Goal: Check status: Verify the current state of an ongoing process or item

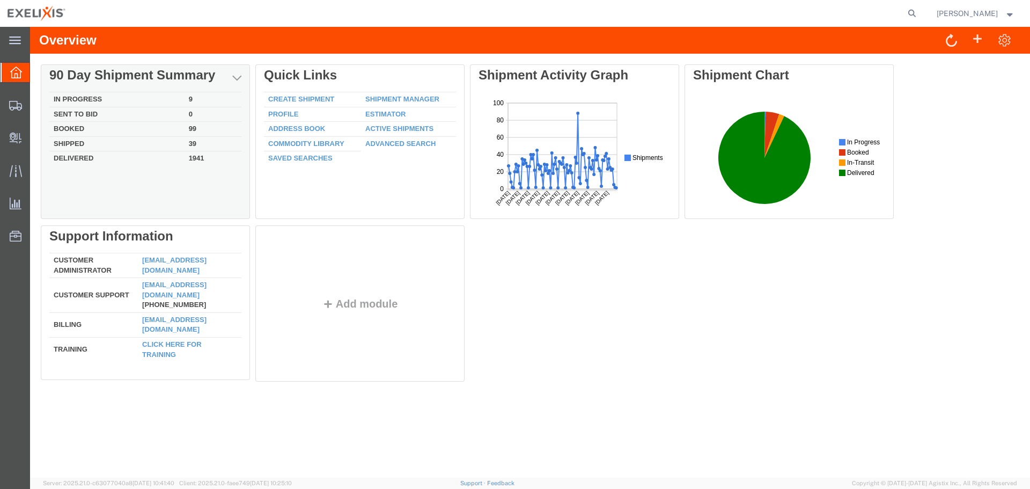
click at [165, 129] on td "Booked" at bounding box center [116, 129] width 135 height 15
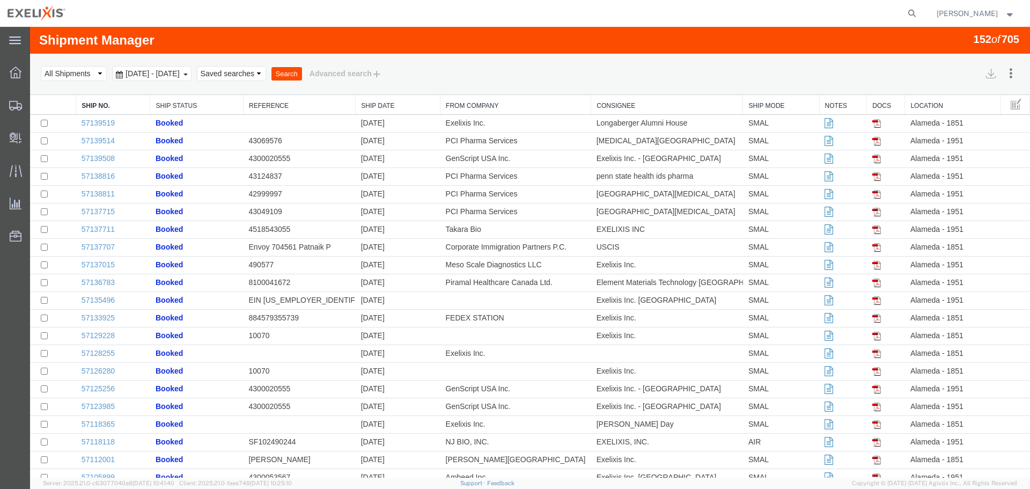
click at [302, 77] on button "Search" at bounding box center [286, 74] width 31 height 14
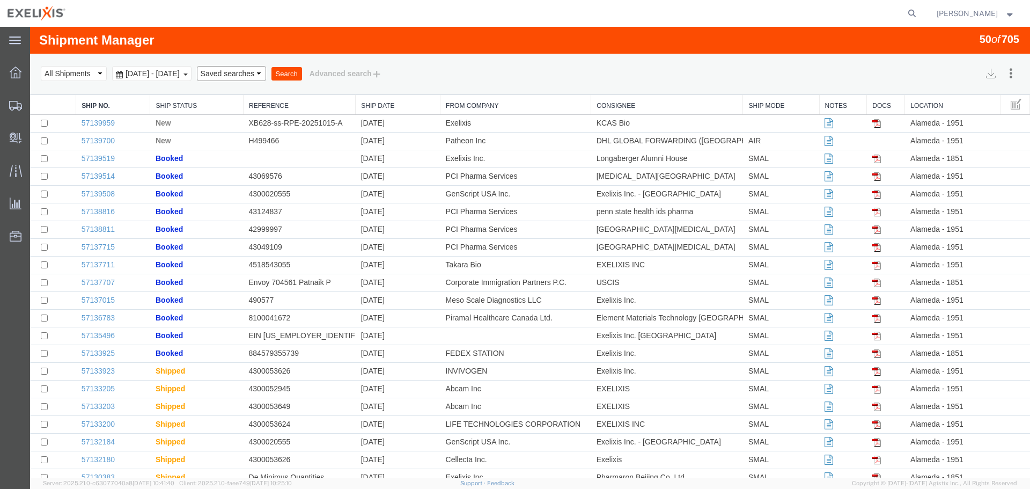
click at [266, 75] on select "Saved searches" at bounding box center [231, 73] width 69 height 15
click at [872, 126] on img at bounding box center [876, 123] width 9 height 9
click at [44, 122] on input "checkbox" at bounding box center [44, 123] width 7 height 7
checkbox input "true"
click at [281, 123] on td "XB628-ss-RPE-20251015-A" at bounding box center [299, 124] width 112 height 18
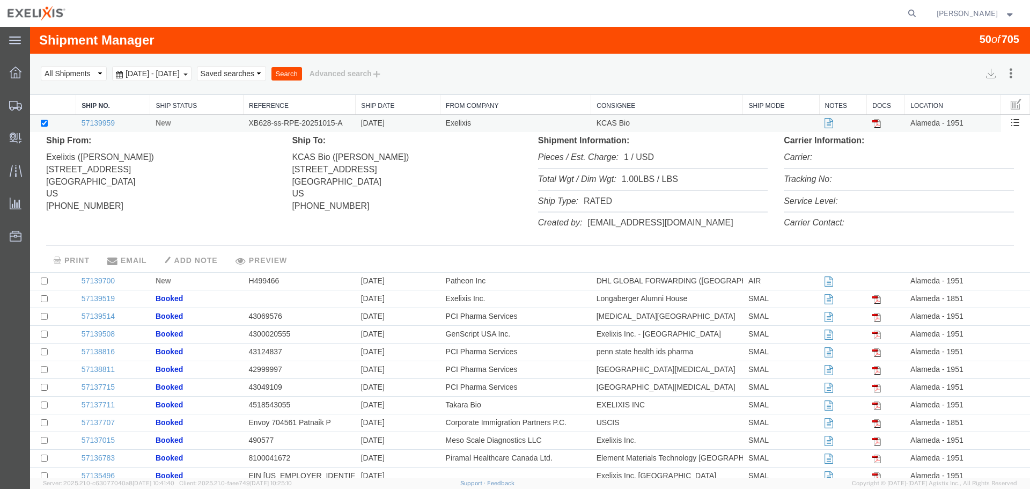
click at [824, 126] on icon at bounding box center [828, 124] width 9 height 8
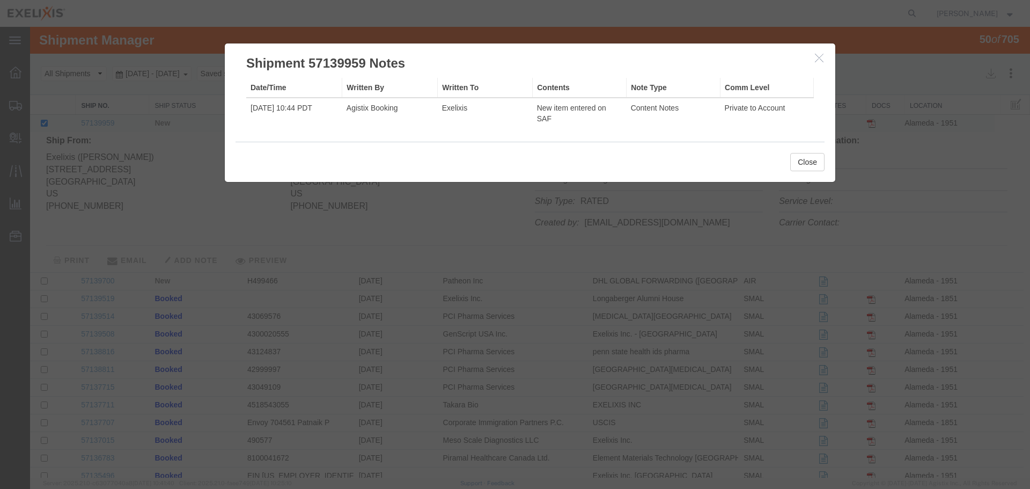
click at [818, 59] on icon "button" at bounding box center [819, 57] width 9 height 9
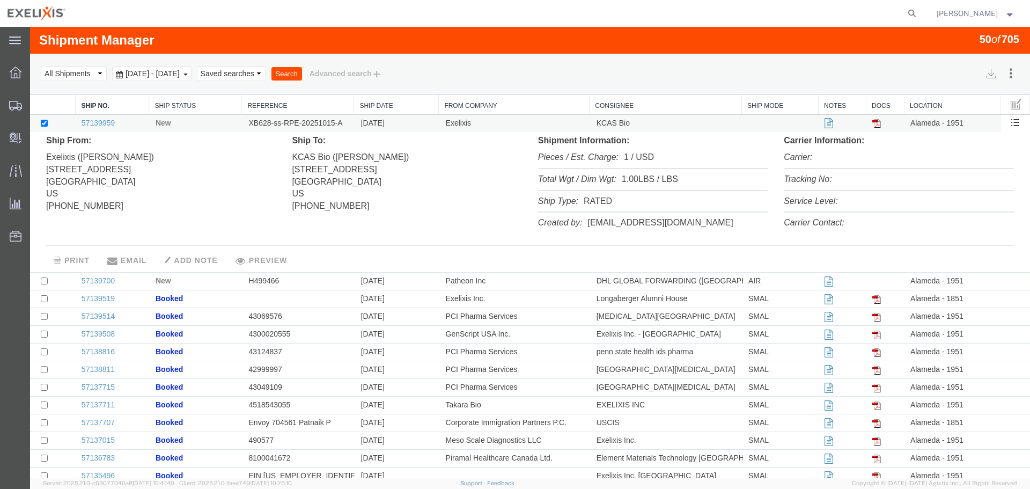
click at [872, 124] on img at bounding box center [876, 123] width 9 height 9
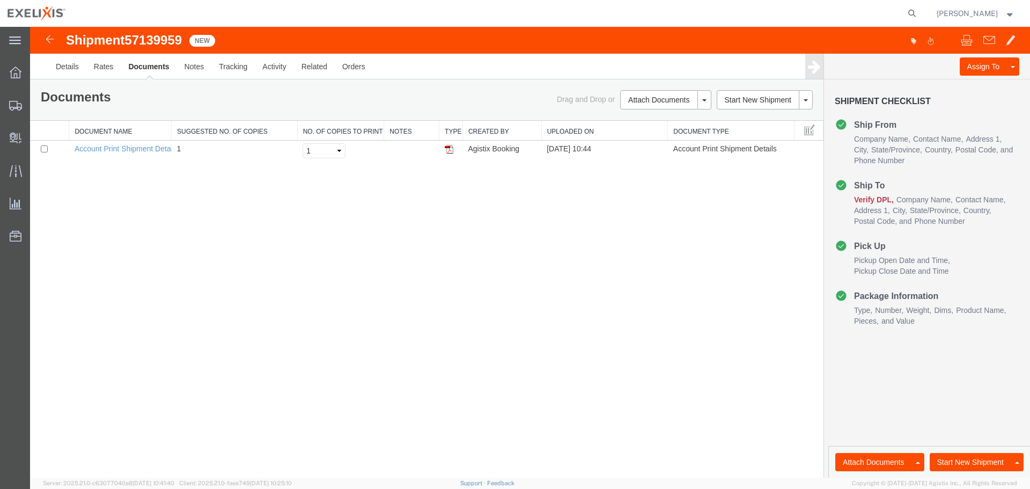
drag, startPoint x: 450, startPoint y: 151, endPoint x: 454, endPoint y: 161, distance: 10.9
click at [450, 151] on img at bounding box center [449, 149] width 9 height 9
click at [103, 150] on link "Account Print Shipment Details" at bounding box center [126, 148] width 103 height 9
